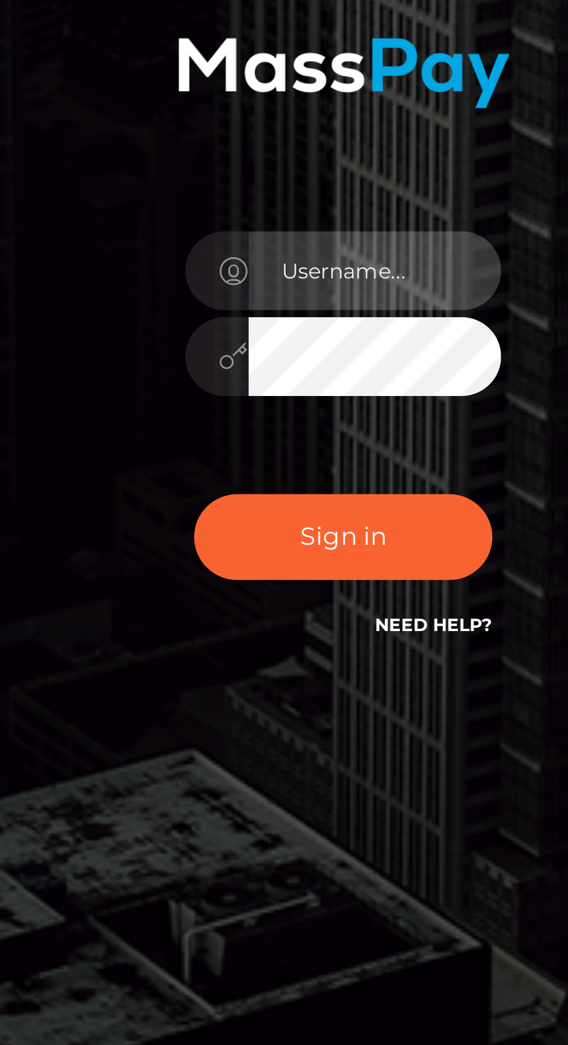
click at [303, 539] on input "text" at bounding box center [294, 526] width 83 height 26
click at [304, 539] on input "La" at bounding box center [294, 526] width 83 height 26
type input "[EMAIL_ADDRESS][DOMAIN_NAME]"
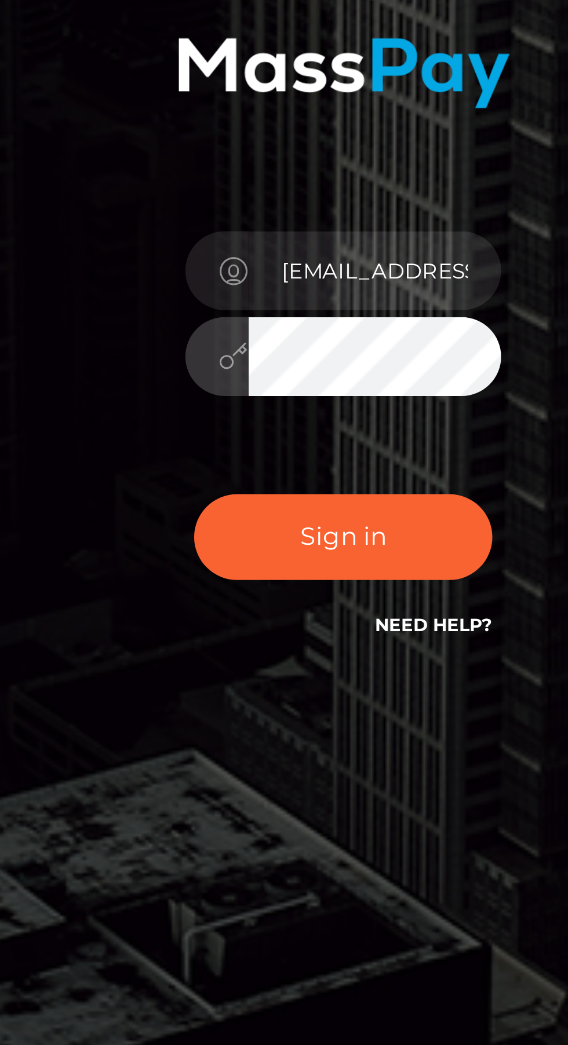
click at [240, 568] on div at bounding box center [242, 555] width 21 height 26
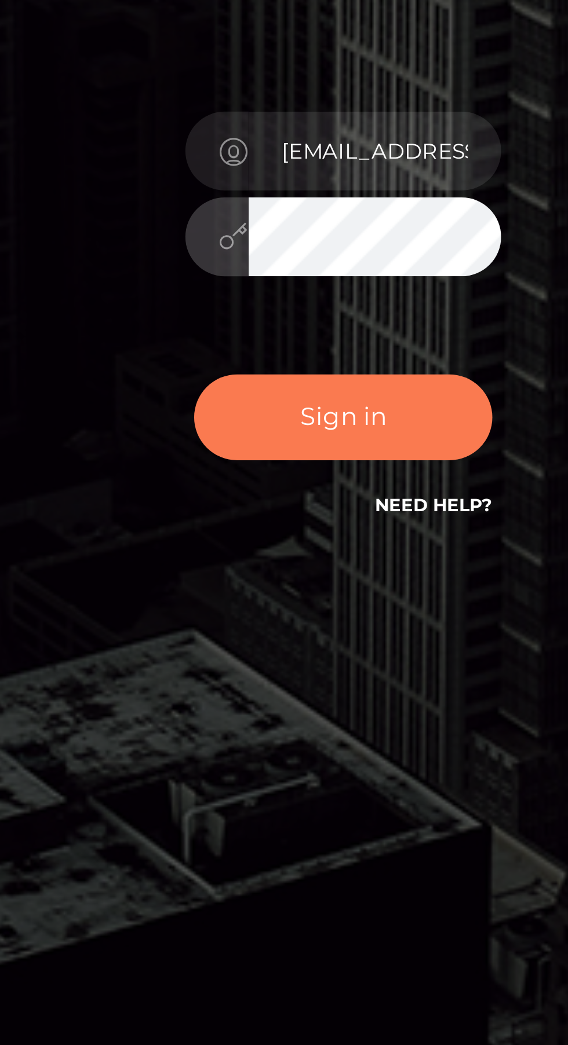
click at [302, 628] on button "Sign in" at bounding box center [284, 614] width 98 height 28
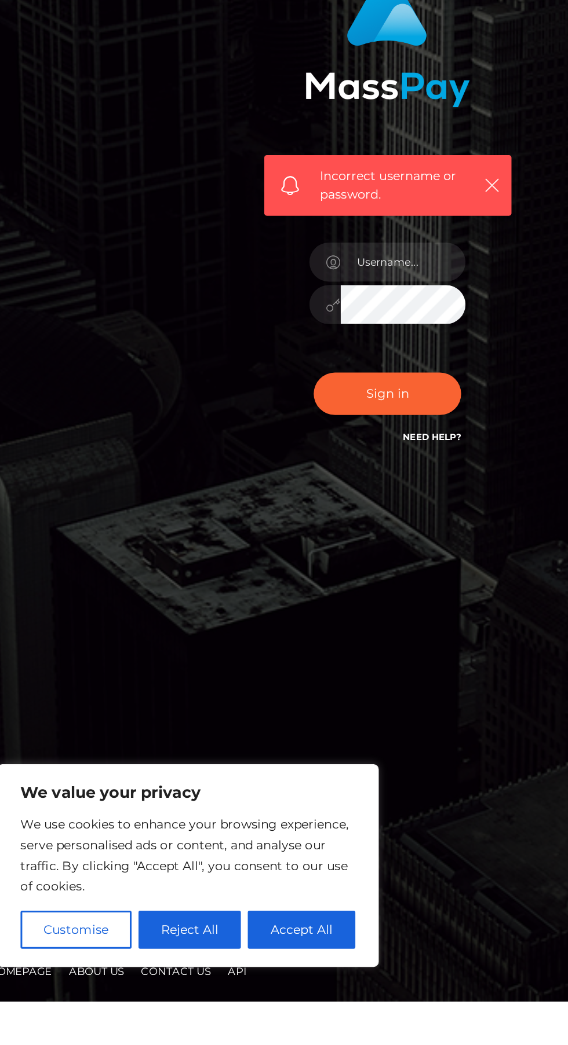
click at [158, 1010] on button "Reject All" at bounding box center [152, 997] width 69 height 25
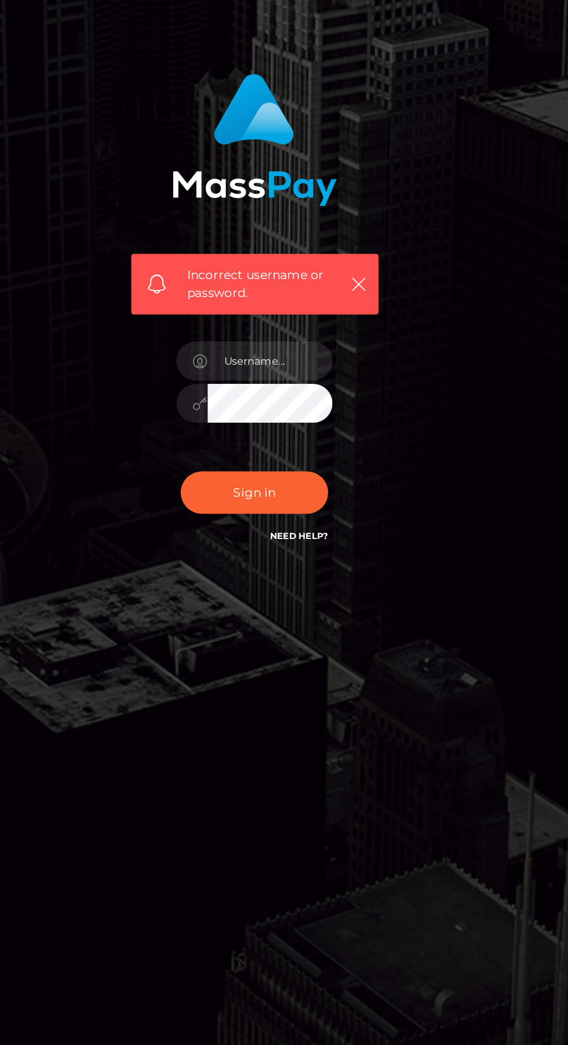
scroll to position [54, 0]
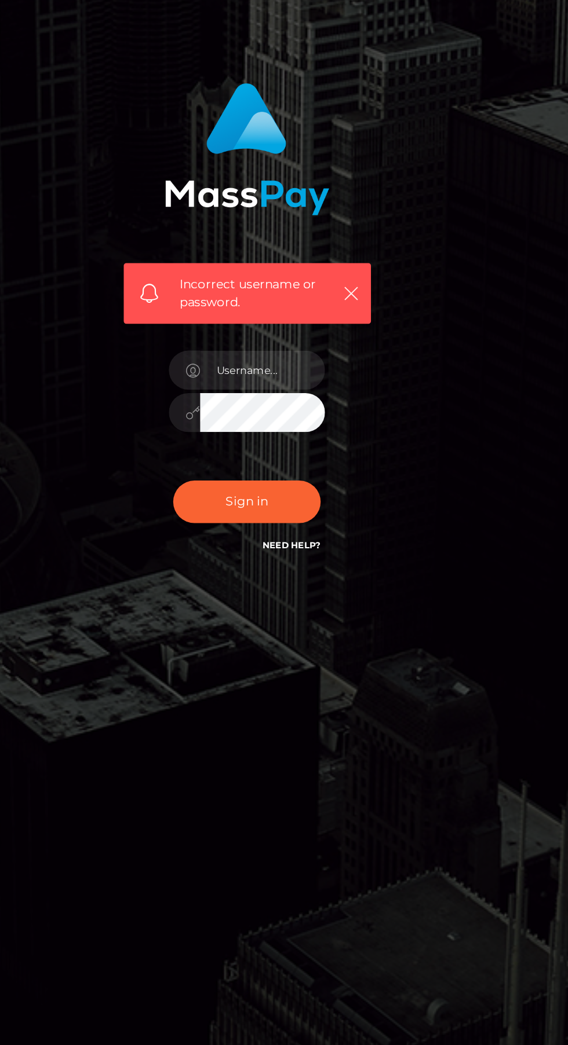
click at [324, 664] on link "Need Help?" at bounding box center [313, 668] width 39 height 8
